Goal: Transaction & Acquisition: Purchase product/service

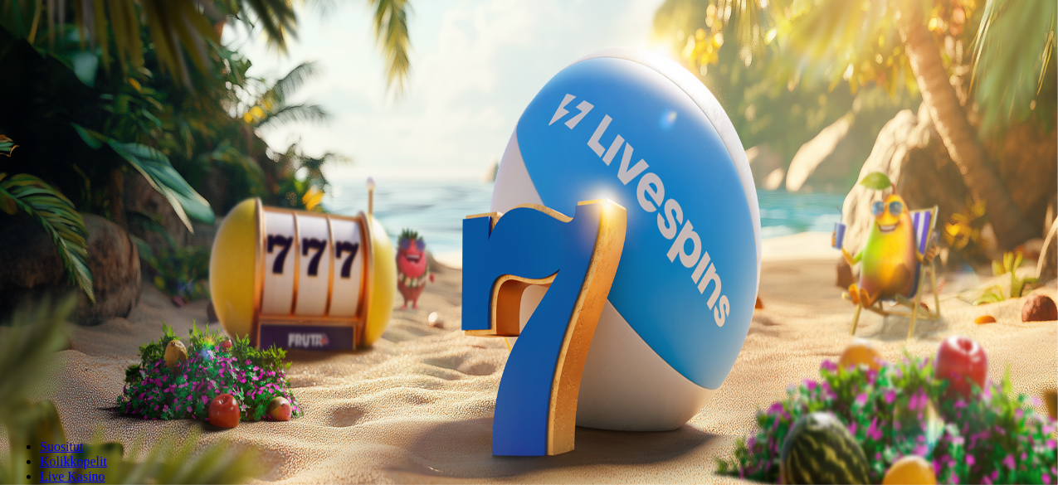
click at [13, 391] on span "minus icon" at bounding box center [13, 391] width 0 height 0
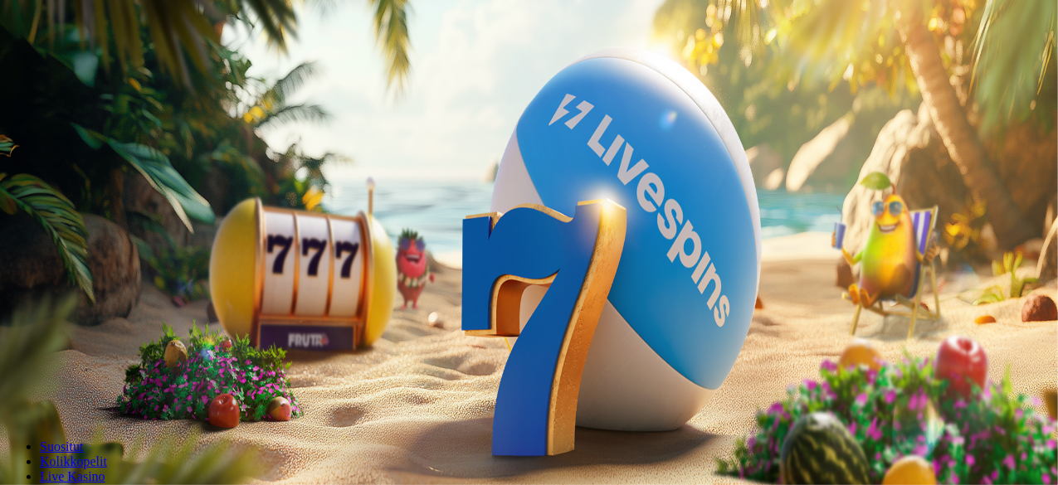
click at [13, 391] on span "minus icon" at bounding box center [13, 391] width 0 height 0
type input "**"
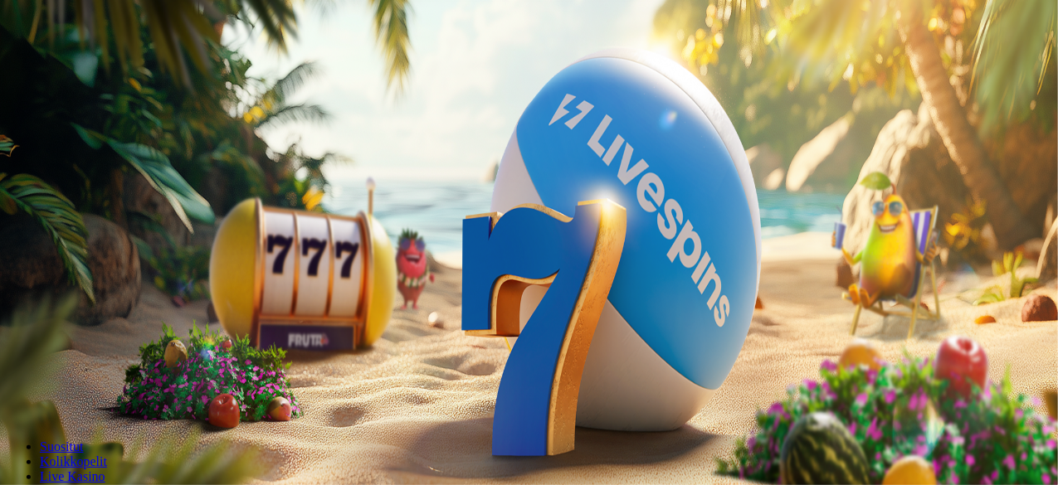
click at [118, 66] on span "Kirjaudu" at bounding box center [115, 60] width 41 height 12
click at [90, 126] on span "Tarjoukset" at bounding box center [68, 119] width 56 height 14
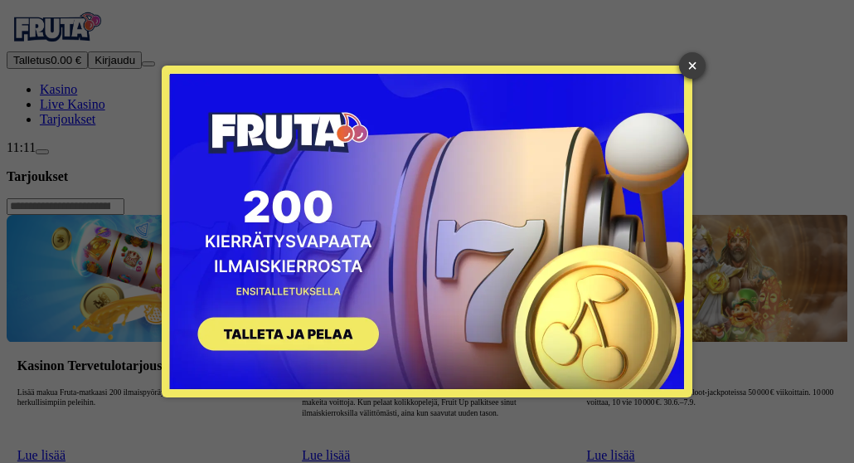
click at [685, 66] on link "×" at bounding box center [692, 65] width 27 height 27
